Goal: Task Accomplishment & Management: Manage account settings

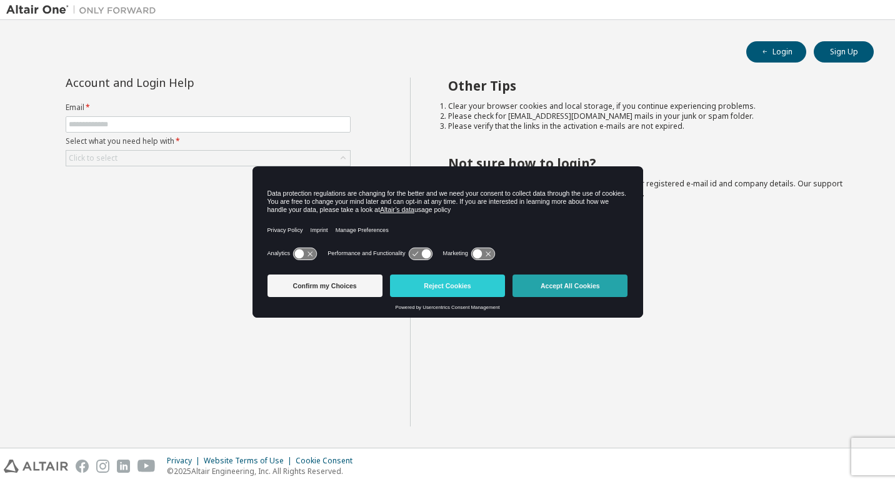
click at [556, 294] on button "Accept All Cookies" at bounding box center [569, 285] width 115 height 22
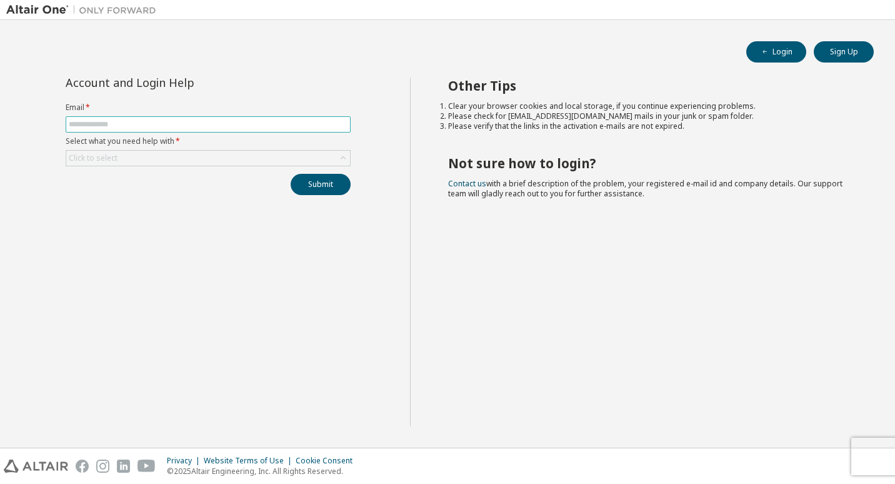
click at [226, 126] on input "text" at bounding box center [208, 124] width 279 height 10
type input "**********"
click at [224, 156] on div "Click to select" at bounding box center [208, 158] width 284 height 15
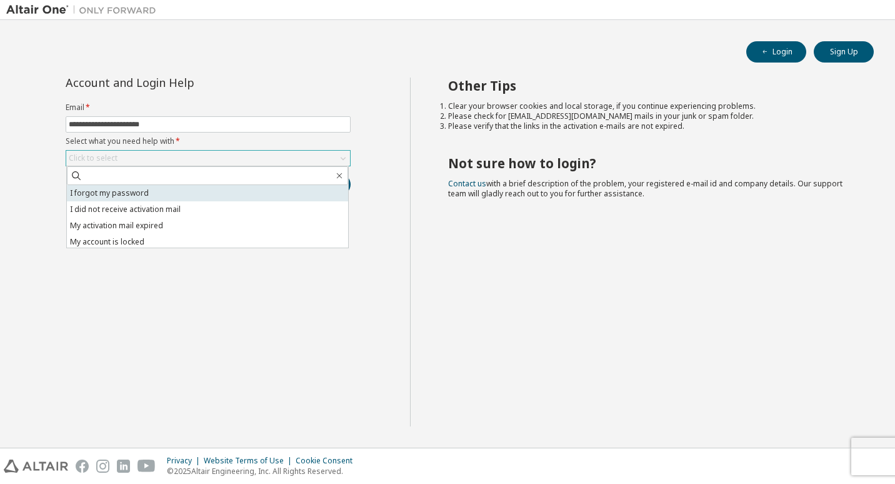
click at [223, 191] on li "I forgot my password" at bounding box center [207, 193] width 281 height 16
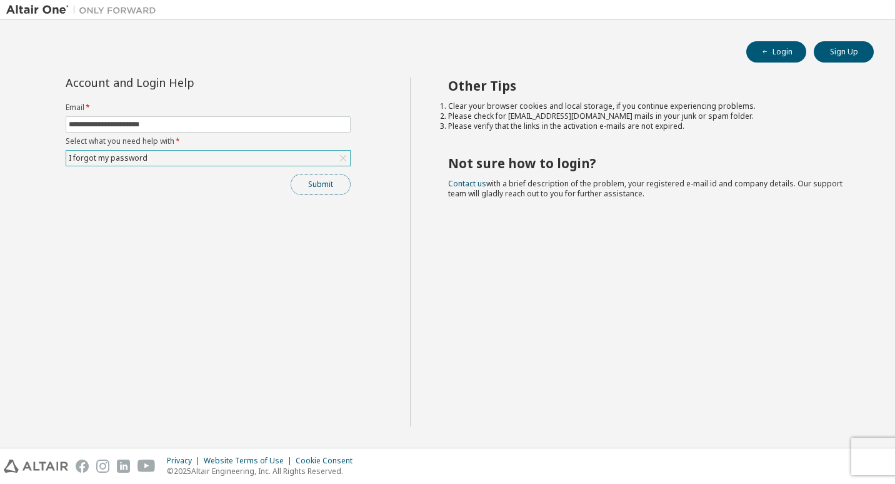
click at [315, 189] on button "Submit" at bounding box center [321, 184] width 60 height 21
click at [318, 187] on button "Submit" at bounding box center [321, 184] width 60 height 21
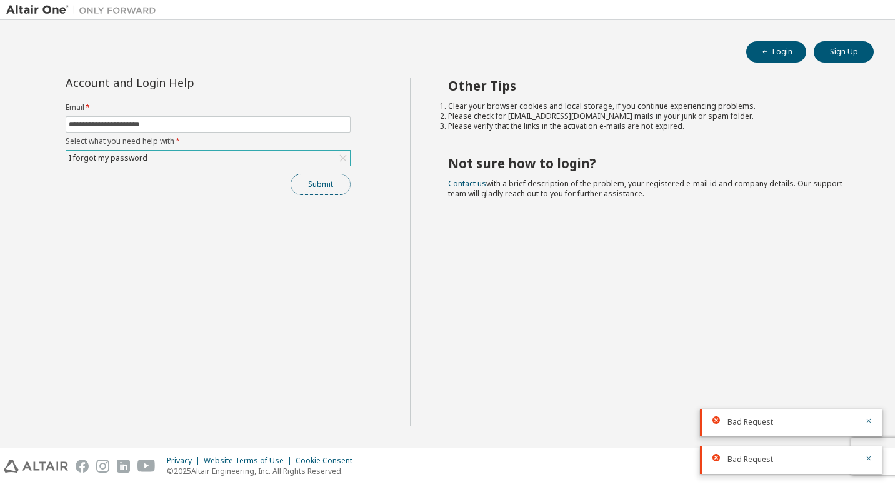
click at [318, 187] on button "Submit" at bounding box center [321, 184] width 60 height 21
click at [318, 187] on div "Submit" at bounding box center [208, 184] width 285 height 21
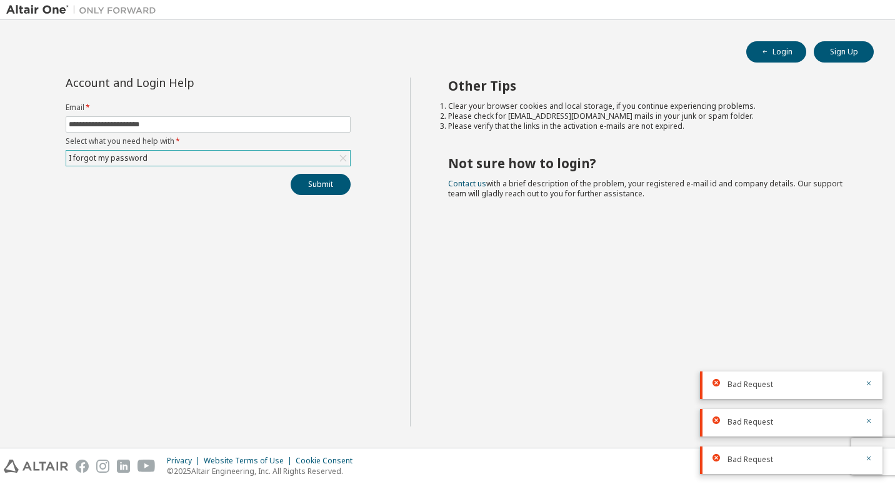
click at [285, 151] on div "I forgot my password" at bounding box center [208, 158] width 284 height 15
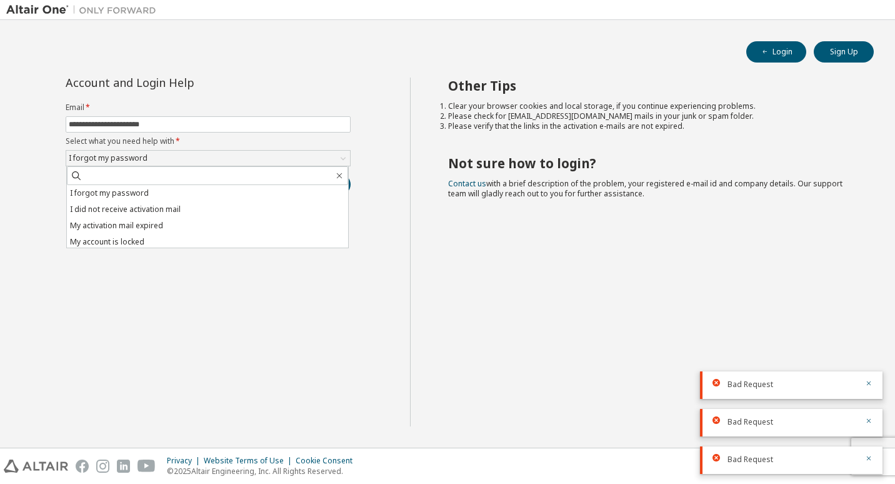
click at [280, 281] on div "**********" at bounding box center [208, 251] width 404 height 349
